Goal: Information Seeking & Learning: Learn about a topic

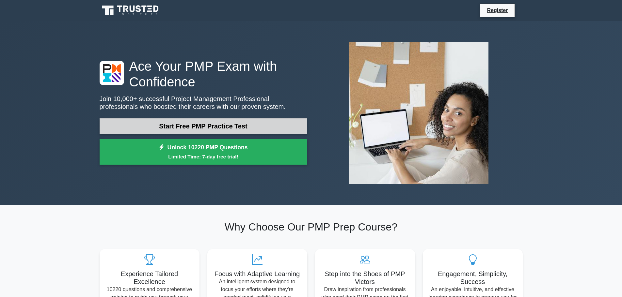
click at [198, 125] on link "Start Free PMP Practice Test" at bounding box center [204, 127] width 208 height 16
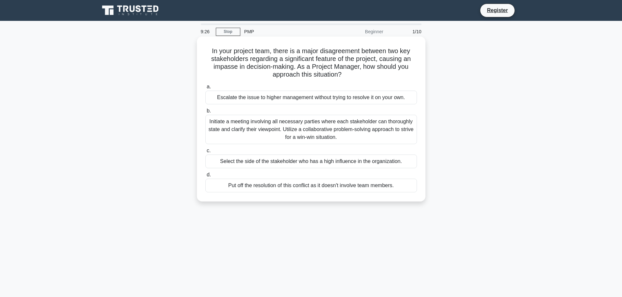
click at [285, 127] on div "Initiate a meeting involving all necessary parties where each stakeholder can t…" at bounding box center [311, 129] width 212 height 29
click at [205, 113] on input "b. Initiate a meeting involving all necessary parties where each stakeholder ca…" at bounding box center [205, 111] width 0 height 4
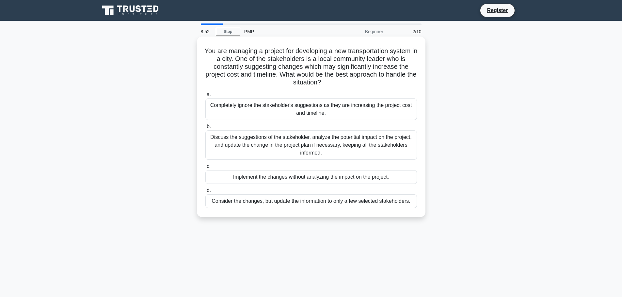
click at [289, 144] on div "Discuss the suggestions of the stakeholder, analyze the potential impact on the…" at bounding box center [311, 145] width 212 height 29
click at [205, 129] on input "b. Discuss the suggestions of the stakeholder, analyze the potential impact on …" at bounding box center [205, 127] width 0 height 4
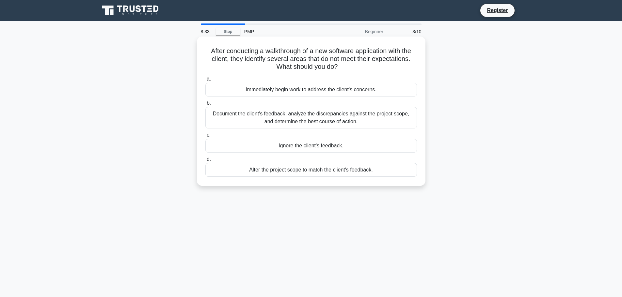
click at [307, 116] on div "Document the client's feedback, analyze the discrepancies against the project s…" at bounding box center [311, 118] width 212 height 22
click at [205, 105] on input "b. Document the client's feedback, analyze the discrepancies against the projec…" at bounding box center [205, 103] width 0 height 4
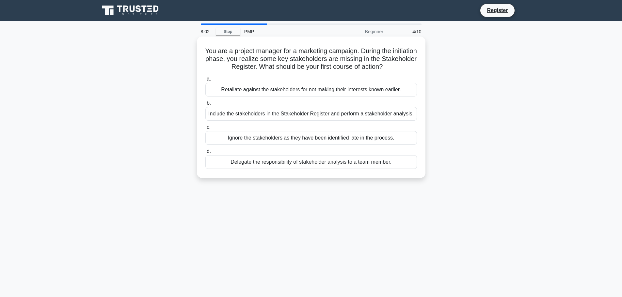
click at [335, 163] on div "Delegate the responsibility of stakeholder analysis to a team member." at bounding box center [311, 162] width 212 height 14
click at [205, 154] on input "d. Delegate the responsibility of stakeholder analysis to a team member." at bounding box center [205, 152] width 0 height 4
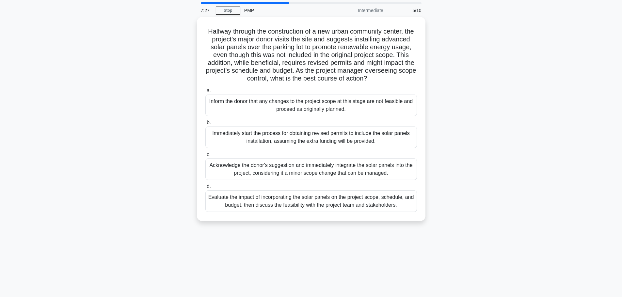
scroll to position [33, 0]
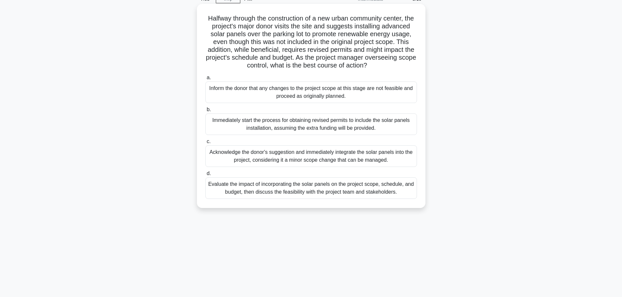
click at [318, 199] on div "Evaluate the impact of incorporating the solar panels on the project scope, sch…" at bounding box center [311, 189] width 212 height 22
click at [205, 176] on input "d. Evaluate the impact of incorporating the solar panels on the project scope, …" at bounding box center [205, 174] width 0 height 4
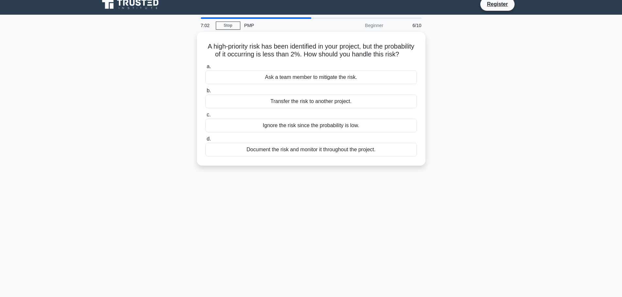
scroll to position [0, 0]
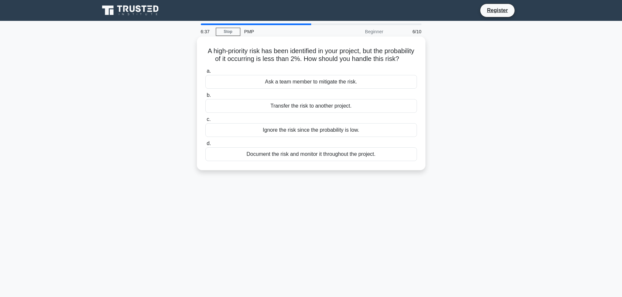
click at [323, 89] on div "Ask a team member to mitigate the risk." at bounding box center [311, 82] width 212 height 14
click at [205, 73] on input "a. Ask a team member to mitigate the risk." at bounding box center [205, 71] width 0 height 4
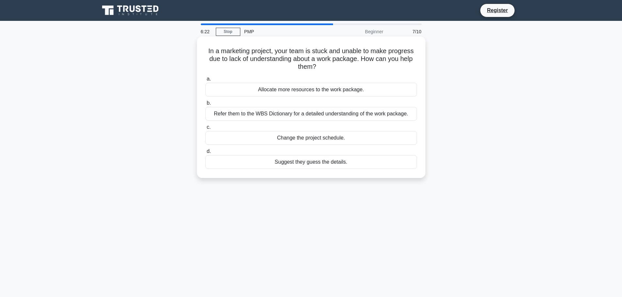
click at [292, 113] on div "Refer them to the WBS Dictionary for a detailed understanding of the work packa…" at bounding box center [311, 114] width 212 height 14
click at [205, 105] on input "b. Refer them to the WBS Dictionary for a detailed understanding of the work pa…" at bounding box center [205, 103] width 0 height 4
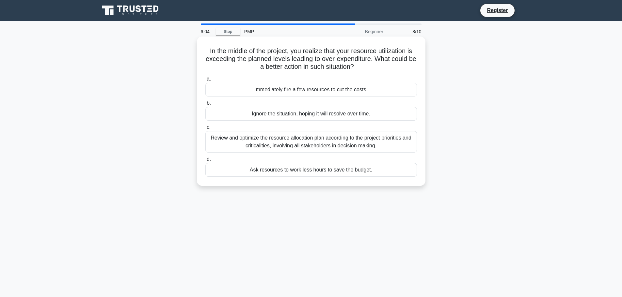
click at [286, 144] on div "Review and optimize the resource allocation plan according to the project prior…" at bounding box center [311, 142] width 212 height 22
click at [205, 130] on input "c. Review and optimize the resource allocation plan according to the project pr…" at bounding box center [205, 127] width 0 height 4
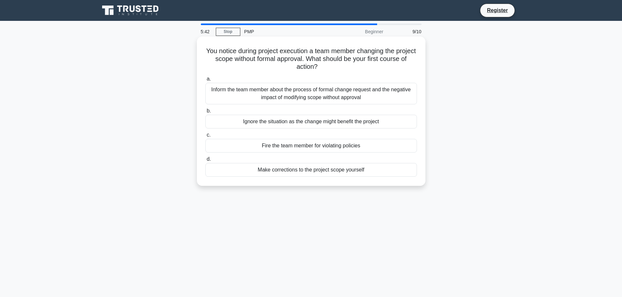
click at [283, 91] on div "Inform the team member about the process of formal change request and the negat…" at bounding box center [311, 94] width 212 height 22
click at [205, 81] on input "a. Inform the team member about the process of formal change request and the ne…" at bounding box center [205, 79] width 0 height 4
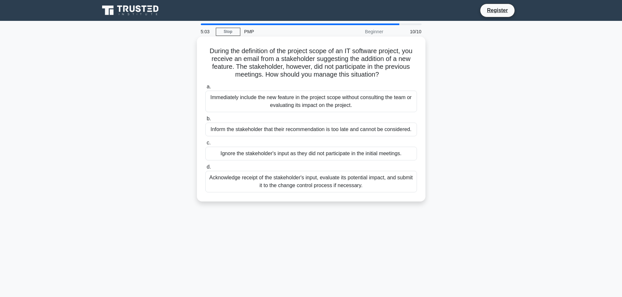
click at [293, 180] on div "Acknowledge receipt of the stakeholder's input, evaluate its potential impact, …" at bounding box center [311, 182] width 212 height 22
click at [205, 169] on input "d. Acknowledge receipt of the stakeholder's input, evaluate its potential impac…" at bounding box center [205, 167] width 0 height 4
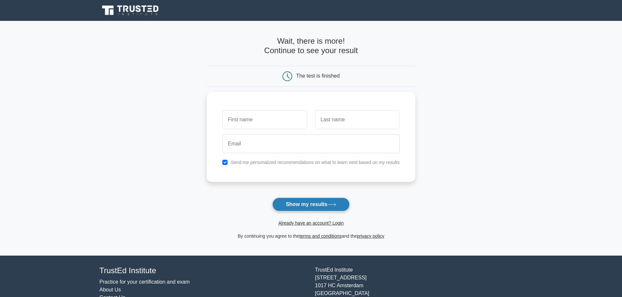
click at [297, 204] on button "Show my results" at bounding box center [310, 205] width 77 height 14
type input "ali"
click at [382, 111] on input "text" at bounding box center [357, 118] width 85 height 19
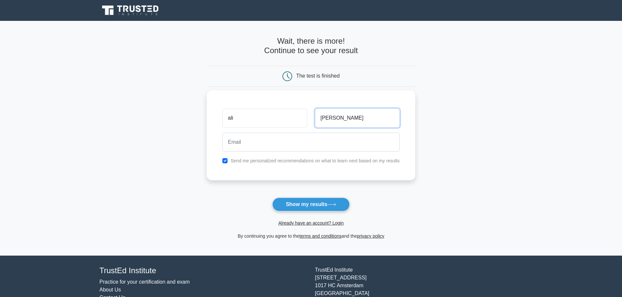
type input "[PERSON_NAME]"
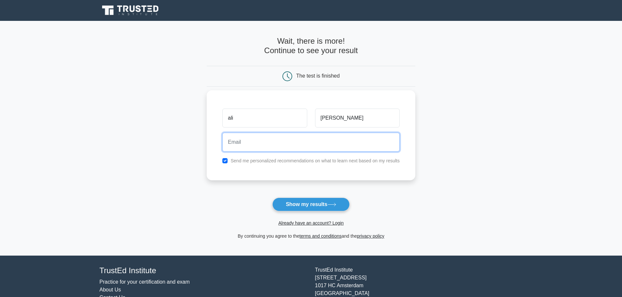
click at [257, 141] on input "email" at bounding box center [310, 142] width 177 height 19
type input "[PERSON_NAME][EMAIL_ADDRESS][DOMAIN_NAME]"
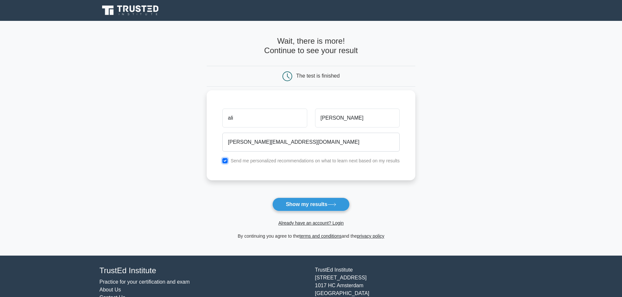
click at [225, 161] on input "checkbox" at bounding box center [224, 160] width 5 height 5
checkbox input "false"
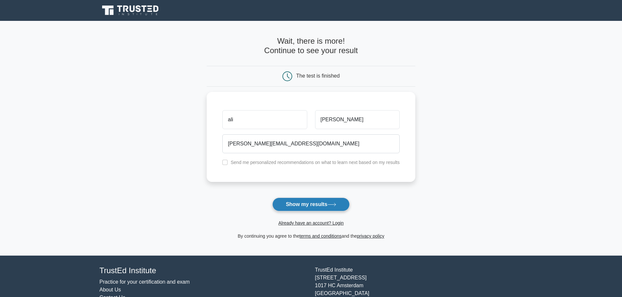
click at [308, 205] on button "Show my results" at bounding box center [310, 205] width 77 height 14
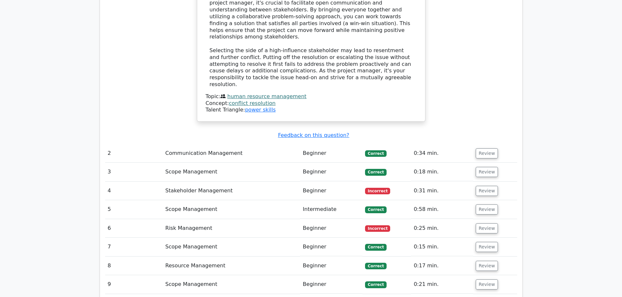
scroll to position [784, 0]
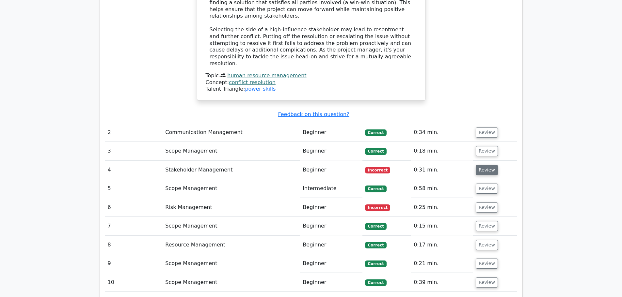
click at [489, 165] on button "Review" at bounding box center [487, 170] width 22 height 10
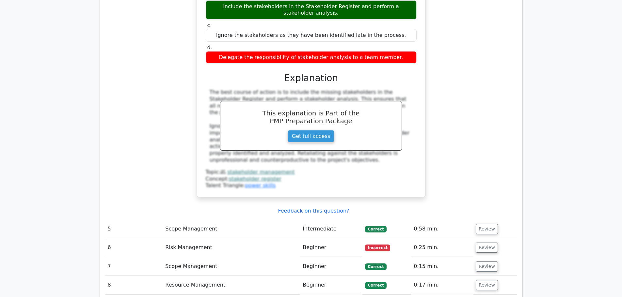
scroll to position [1077, 0]
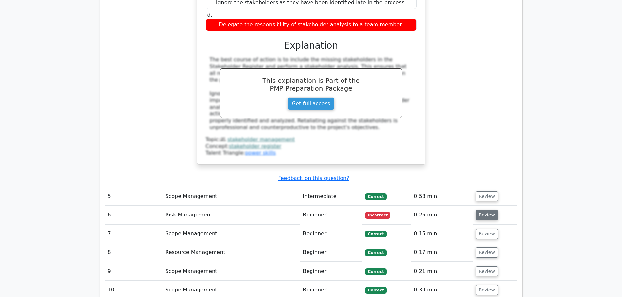
click at [481, 210] on button "Review" at bounding box center [487, 215] width 22 height 10
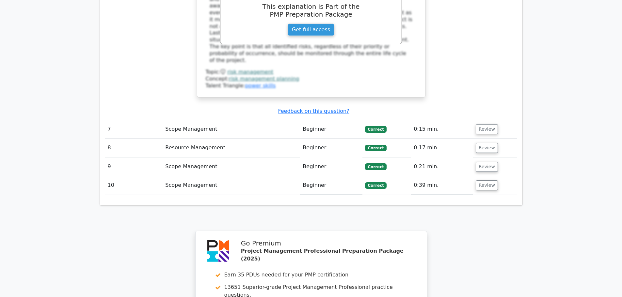
scroll to position [1599, 0]
